Goal: Task Accomplishment & Management: Manage account settings

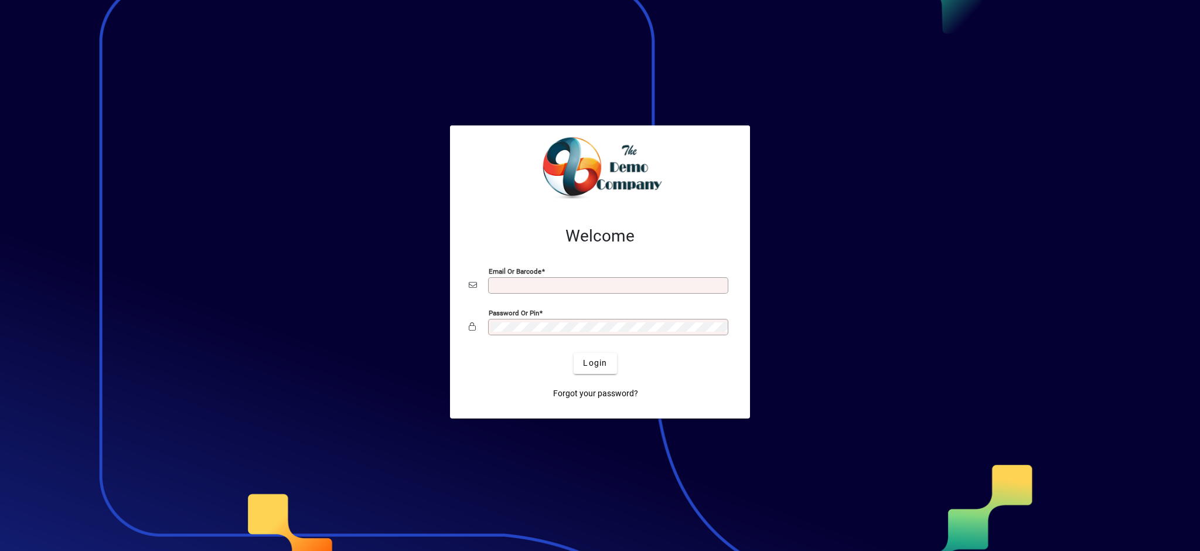
type input "**********"
drag, startPoint x: 876, startPoint y: 134, endPoint x: 499, endPoint y: 78, distance: 380.3
click at [801, 120] on div at bounding box center [600, 275] width 1200 height 551
